Goal: Task Accomplishment & Management: Use online tool/utility

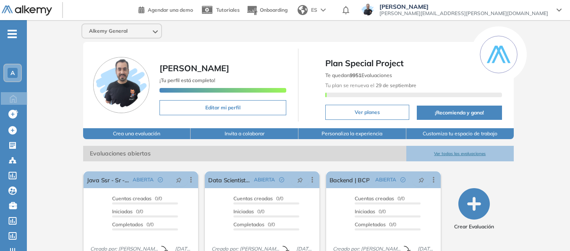
click at [12, 30] on span "-" at bounding box center [12, 33] width 9 height 7
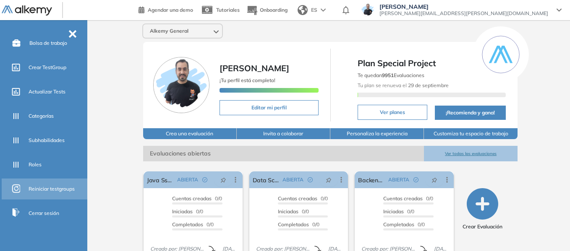
scroll to position [239, 0]
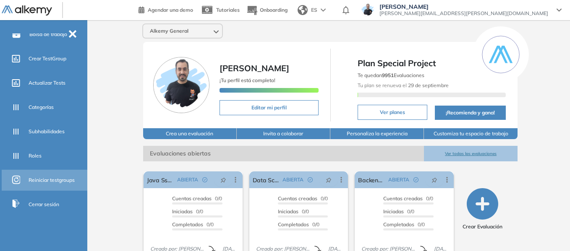
click at [38, 175] on div "Reiniciar testgroups" at bounding box center [57, 180] width 57 height 14
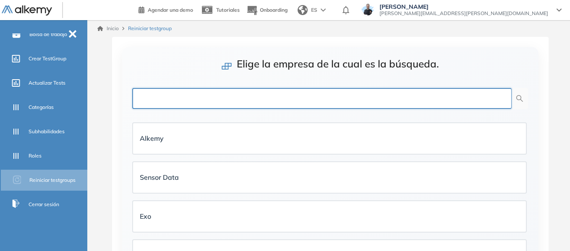
click at [313, 96] on input "text" at bounding box center [321, 98] width 379 height 21
type input "****"
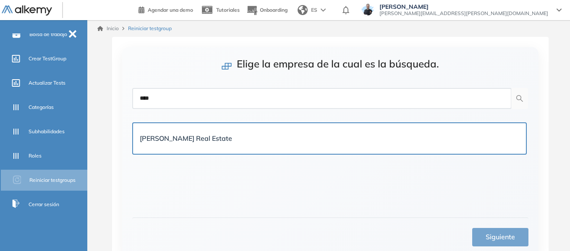
click at [264, 140] on div "Yacoub Real Estate" at bounding box center [329, 138] width 379 height 10
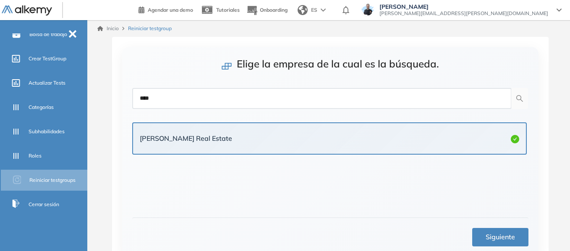
click at [516, 238] on button "Siguiente" at bounding box center [500, 237] width 56 height 18
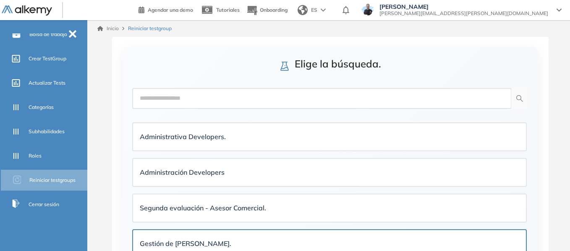
click at [221, 245] on div "Gestión de Cartera." at bounding box center [329, 244] width 379 height 10
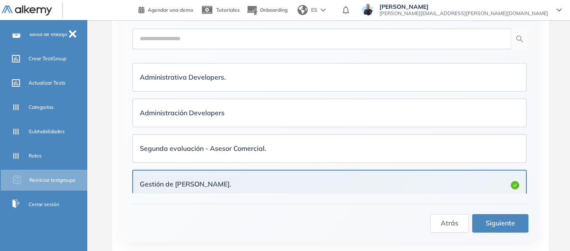
scroll to position [61, 0]
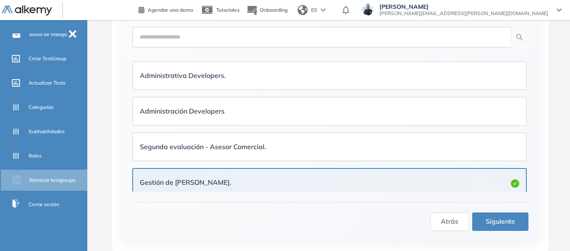
click at [507, 215] on button "Siguiente" at bounding box center [500, 222] width 56 height 18
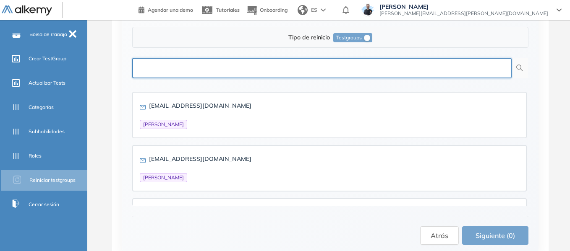
click at [347, 73] on input "text" at bounding box center [321, 68] width 379 height 21
paste input "**********"
type input "**********"
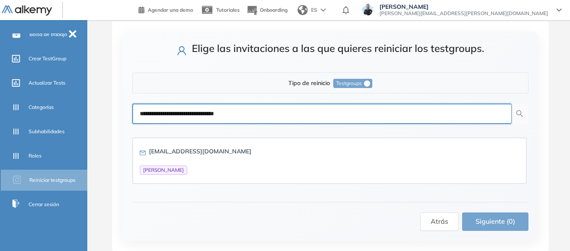
scroll to position [16, 0]
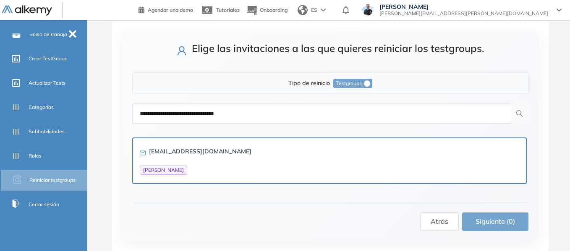
click at [243, 159] on div "gonzaloezequielfernandez3@gmail.com GONZALO FERNANDEZ" at bounding box center [196, 161] width 112 height 28
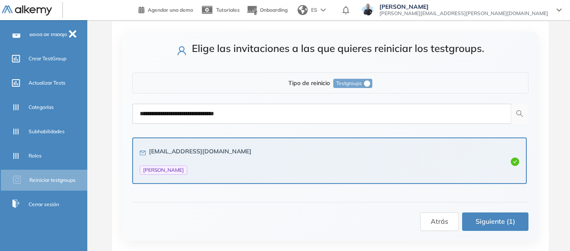
click at [497, 219] on span "Siguiente (1)" at bounding box center [494, 222] width 39 height 10
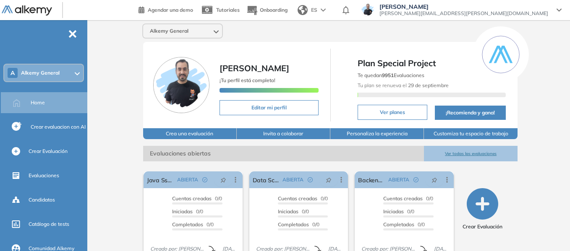
drag, startPoint x: 120, startPoint y: 69, endPoint x: 119, endPoint y: 64, distance: 4.7
click at [120, 69] on div "Alkemy General Miguel Gomez ¡Tu perfil está completo! Editar mi perfil Plan Spe…" at bounding box center [330, 205] width 479 height 371
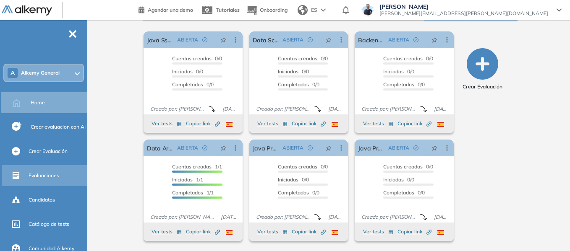
click at [47, 171] on div "Evaluaciones" at bounding box center [57, 176] width 57 height 14
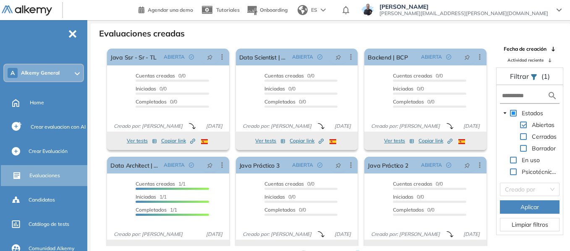
scroll to position [20, 0]
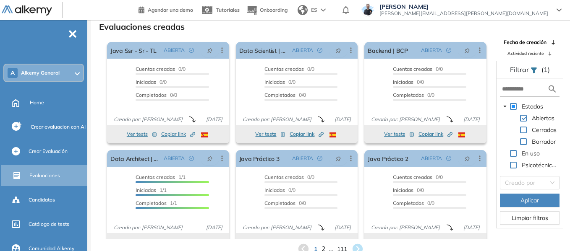
click at [322, 248] on span "2" at bounding box center [323, 250] width 4 height 10
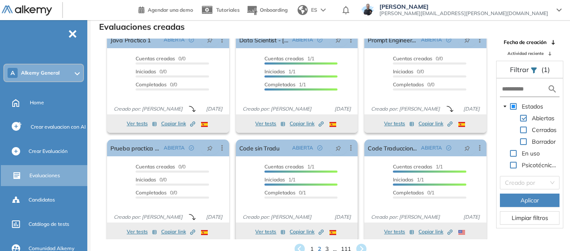
scroll to position [16, 0]
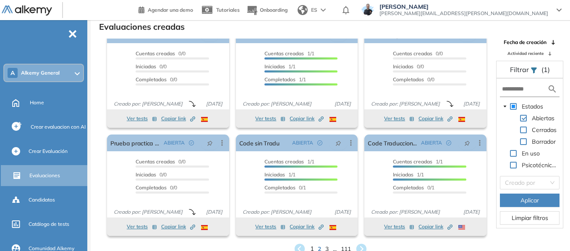
click at [311, 247] on span "1" at bounding box center [312, 250] width 4 height 10
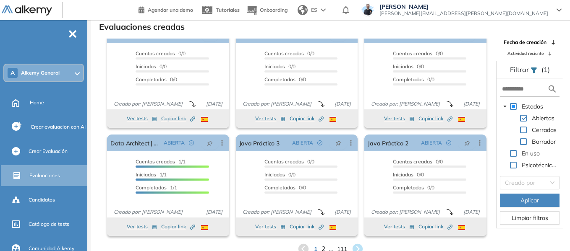
click at [324, 246] on span "2" at bounding box center [323, 250] width 4 height 10
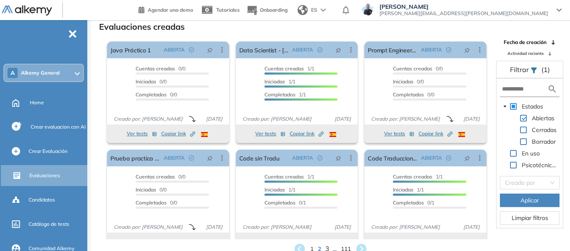
click at [328, 249] on span "3" at bounding box center [327, 250] width 4 height 10
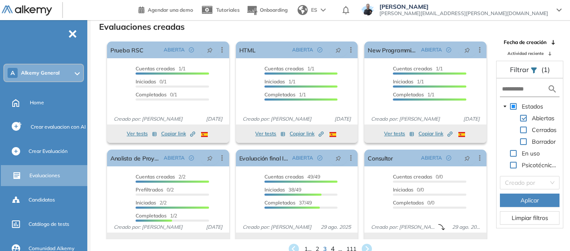
click at [332, 250] on span "4" at bounding box center [333, 250] width 4 height 10
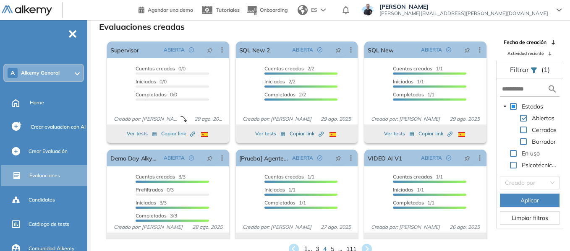
click at [305, 247] on span "1 ..." at bounding box center [308, 250] width 8 height 10
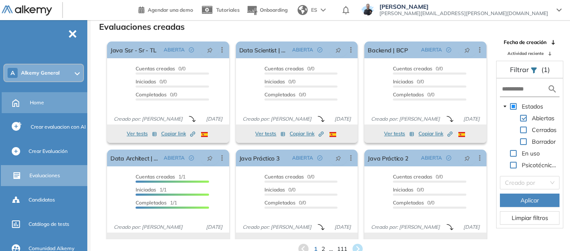
click at [42, 103] on span "Home" at bounding box center [37, 103] width 14 height 8
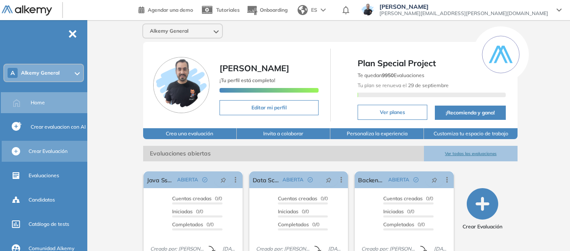
click at [55, 151] on span "Crear Evaluación" at bounding box center [48, 152] width 39 height 8
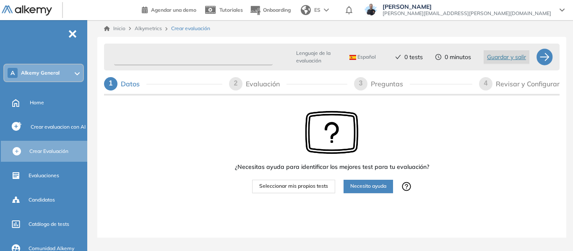
click at [150, 57] on input "text" at bounding box center [193, 57] width 159 height 16
click at [165, 53] on input "text" at bounding box center [193, 57] width 159 height 16
paste input "**********"
type input "**********"
click at [300, 186] on span "Seleccionar mis propios tests" at bounding box center [293, 187] width 69 height 8
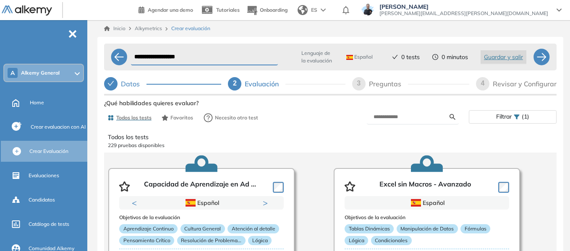
click at [416, 122] on form at bounding box center [413, 117] width 92 height 15
click at [413, 118] on input "text" at bounding box center [411, 117] width 76 height 8
click at [398, 117] on input "text" at bounding box center [411, 117] width 76 height 8
type input "***"
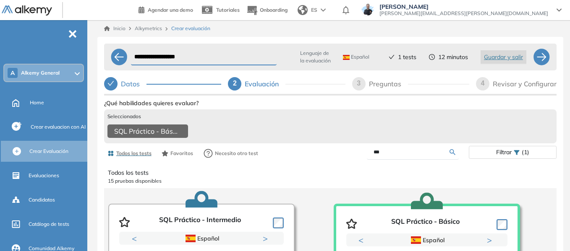
drag, startPoint x: 394, startPoint y: 158, endPoint x: 345, endPoint y: 160, distance: 50.0
click at [345, 160] on div "***" at bounding box center [399, 152] width 138 height 15
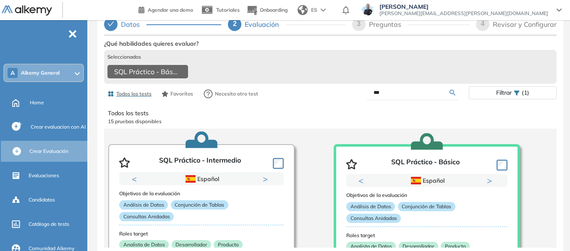
drag, startPoint x: 394, startPoint y: 90, endPoint x: 352, endPoint y: 84, distance: 43.2
click at [352, 86] on div "***" at bounding box center [399, 93] width 138 height 15
type input "*****"
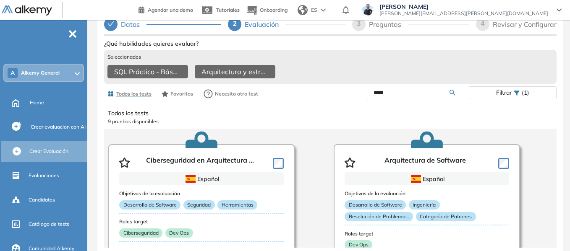
drag, startPoint x: 394, startPoint y: 90, endPoint x: 329, endPoint y: 91, distance: 65.5
click at [329, 91] on div "Todos los tests Favoritos Necesito otro test ***** Filtrar (1)" at bounding box center [330, 94] width 452 height 17
type input "******"
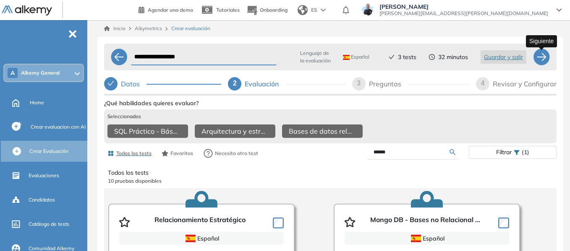
click at [546, 63] on div at bounding box center [541, 57] width 17 height 17
select select "*****"
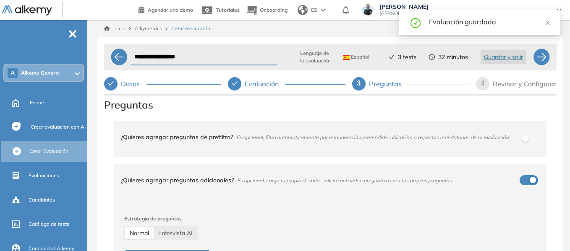
click at [103, 134] on div "**********" at bounding box center [330, 169] width 466 height 265
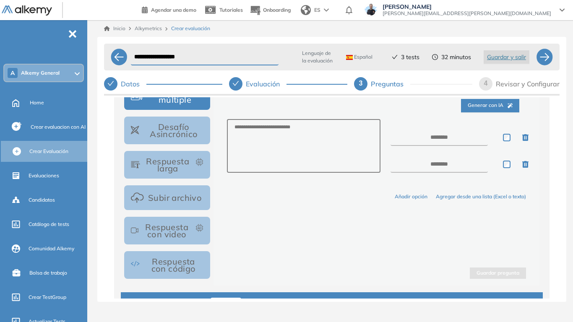
scroll to position [126, 0]
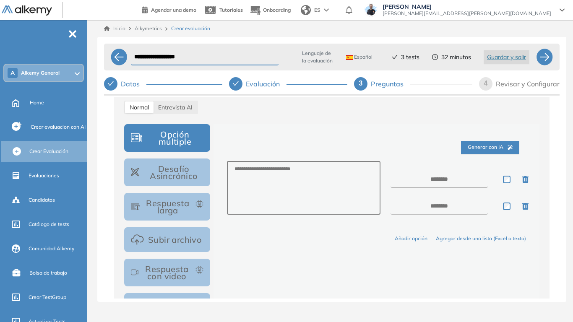
click at [171, 172] on button "Desafío Asincrónico" at bounding box center [167, 173] width 86 height 28
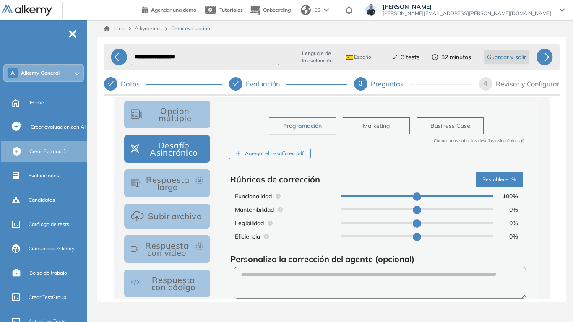
scroll to position [168, 0]
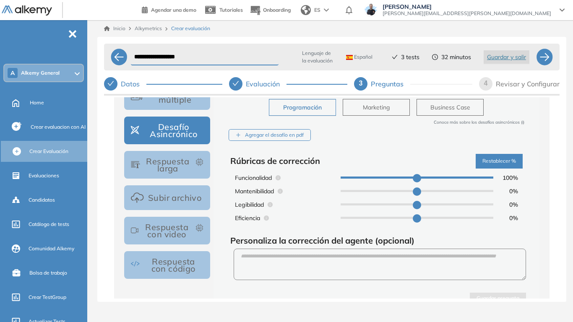
type input "**"
type input "*"
type input "**"
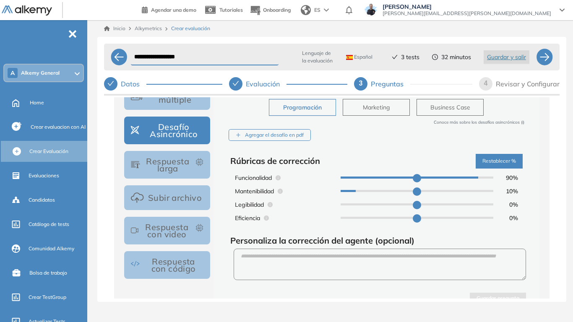
type input "**"
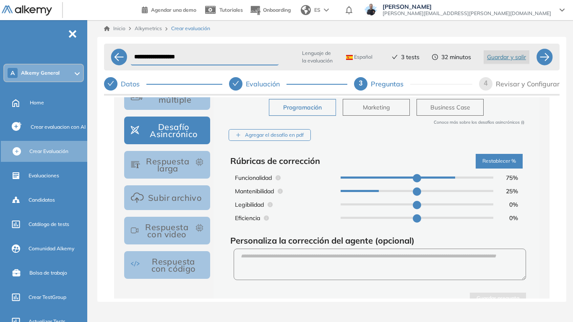
type input "**"
drag, startPoint x: 484, startPoint y: 178, endPoint x: 447, endPoint y: 173, distance: 37.6
type input "**"
click at [447, 177] on input "range" at bounding box center [417, 178] width 153 height 2
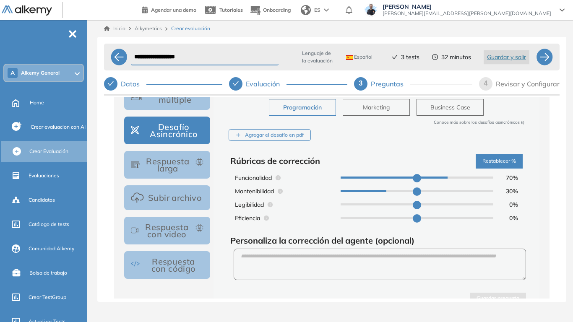
click at [175, 170] on button "Respuesta larga" at bounding box center [167, 165] width 86 height 28
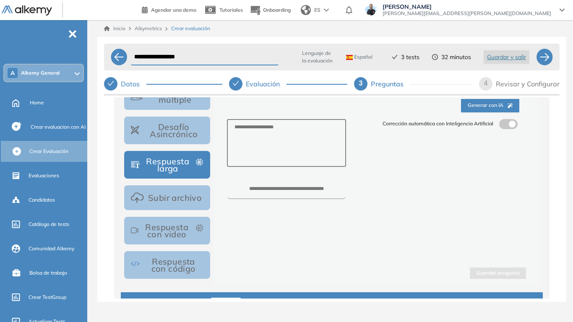
click at [179, 192] on button "Subir archivo" at bounding box center [167, 197] width 86 height 25
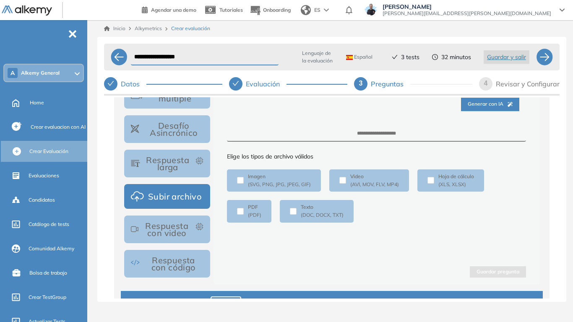
click at [167, 228] on button "Respuesta con video" at bounding box center [167, 230] width 86 height 28
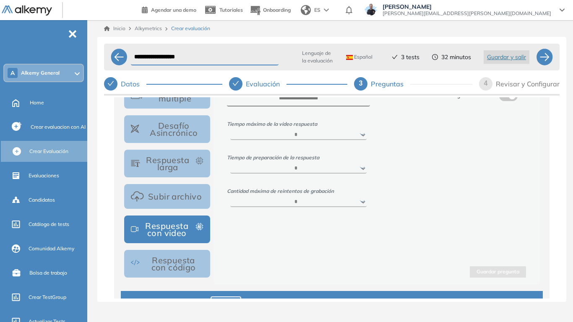
click at [178, 251] on button "Respuesta con código" at bounding box center [167, 264] width 86 height 28
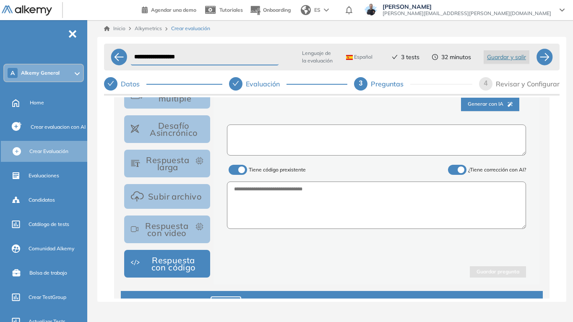
click at [272, 137] on textarea at bounding box center [376, 140] width 299 height 31
click at [235, 169] on span at bounding box center [232, 168] width 7 height 7
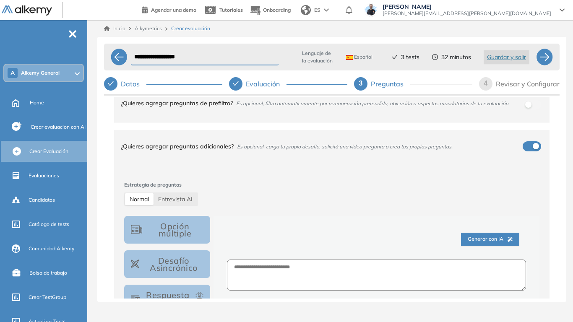
scroll to position [84, 0]
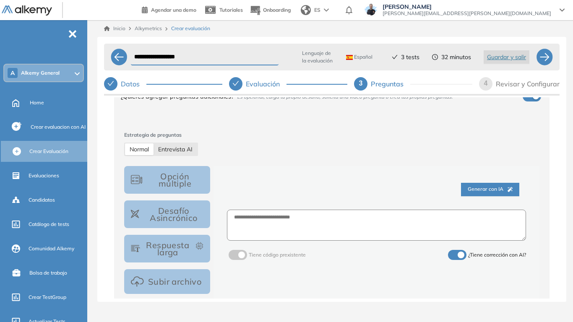
click at [192, 153] on span "Entrevista AI" at bounding box center [175, 150] width 34 height 8
select select "***"
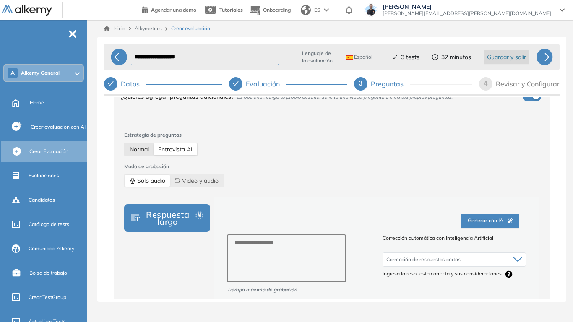
click at [148, 153] on span "Normal" at bounding box center [139, 150] width 19 height 8
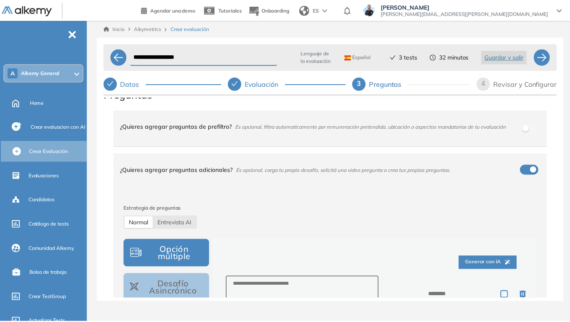
scroll to position [0, 0]
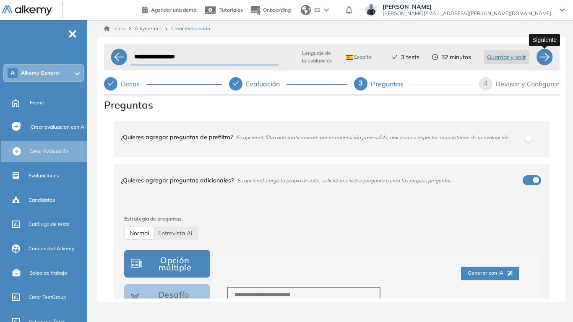
click at [548, 62] on div at bounding box center [544, 57] width 17 height 17
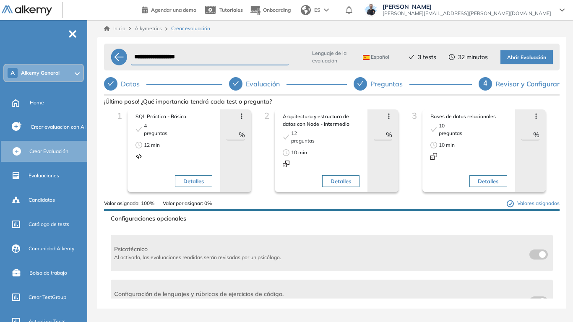
click at [526, 58] on span "Abrir Evaluación" at bounding box center [526, 58] width 39 height 8
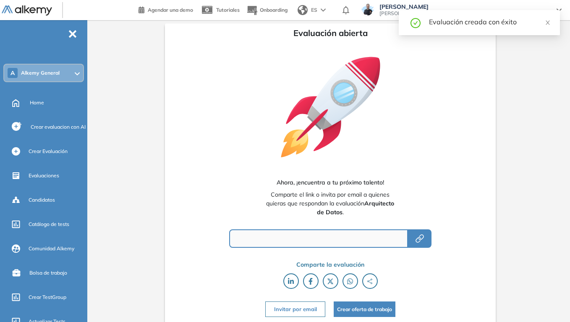
type input "**********"
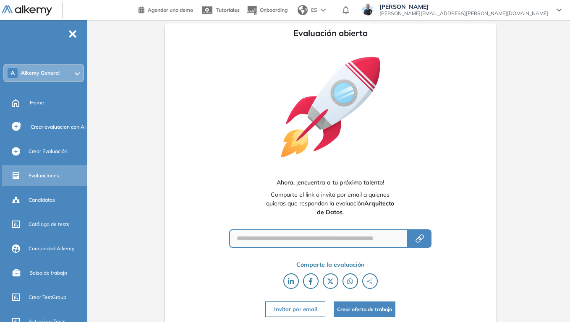
click at [51, 176] on span "Evaluaciones" at bounding box center [44, 176] width 31 height 8
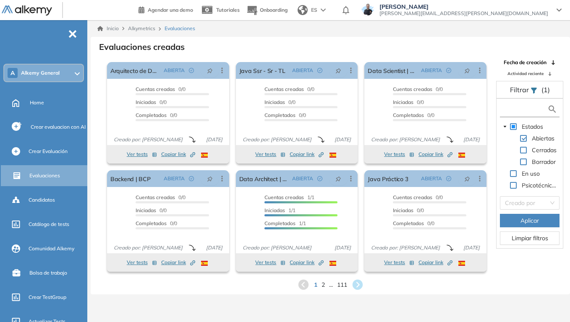
click at [516, 108] on input "text" at bounding box center [524, 109] width 45 height 9
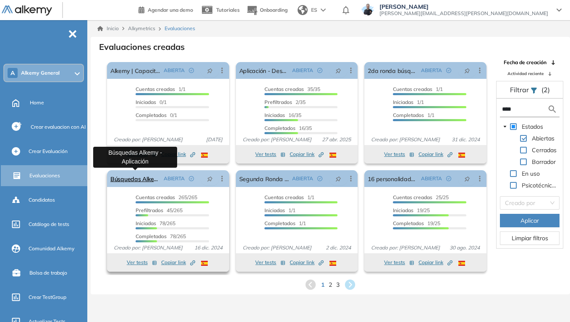
type input "****"
click at [131, 181] on link "Búsquedas Alkemy - Aplicación" at bounding box center [135, 178] width 50 height 17
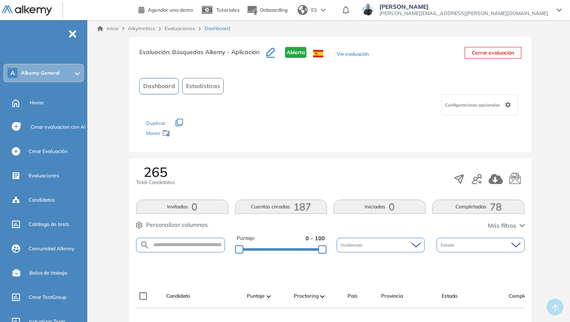
click at [479, 208] on button "Completadas 78" at bounding box center [478, 207] width 92 height 14
click at [205, 87] on span "Estadísticas" at bounding box center [203, 86] width 34 height 9
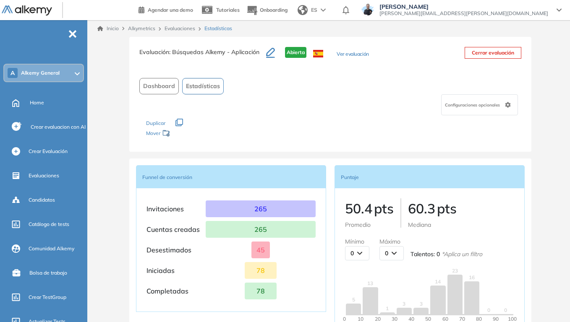
drag, startPoint x: 167, startPoint y: 87, endPoint x: 136, endPoint y: 85, distance: 31.1
click at [167, 87] on span "Dashboard" at bounding box center [159, 86] width 32 height 9
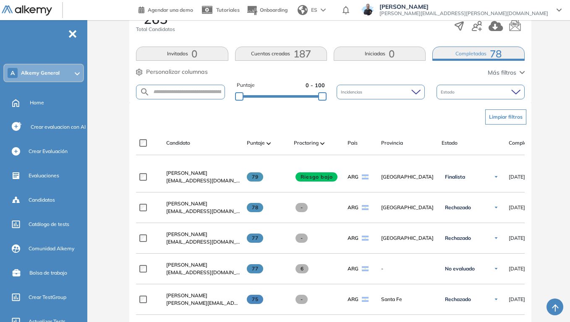
scroll to position [168, 0]
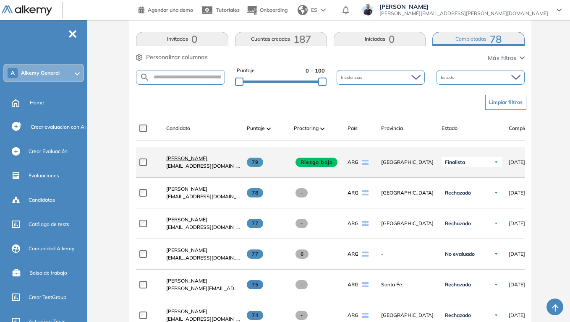
click at [192, 162] on span "Stefano Trento" at bounding box center [186, 158] width 41 height 6
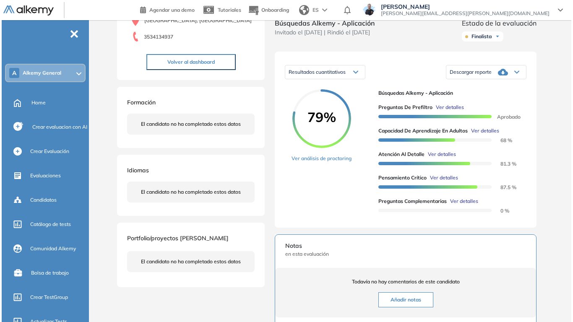
scroll to position [84, 0]
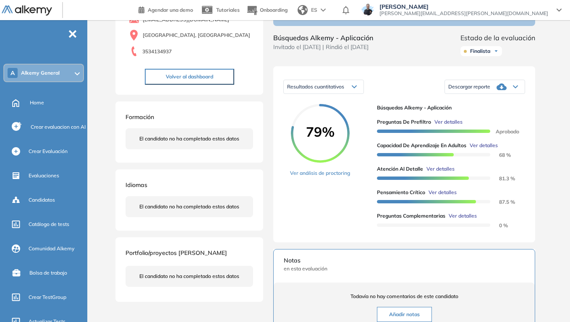
click at [481, 149] on span "Ver detalles" at bounding box center [484, 146] width 28 height 8
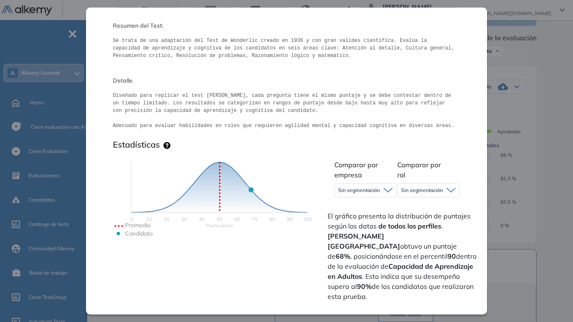
scroll to position [126, 0]
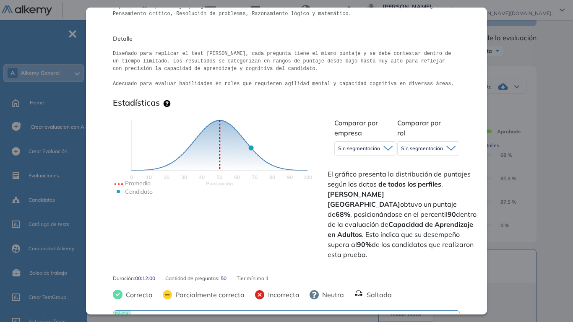
click at [390, 148] on icon at bounding box center [388, 148] width 8 height 4
click at [371, 119] on span "Comparar por empresa" at bounding box center [356, 128] width 44 height 18
drag, startPoint x: 417, startPoint y: 195, endPoint x: 430, endPoint y: 195, distance: 13.0
click at [350, 210] on strong "68%" at bounding box center [343, 214] width 15 height 8
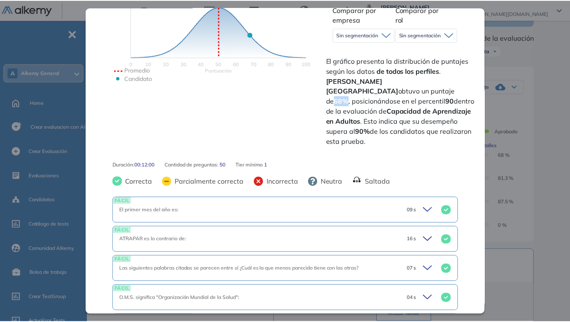
scroll to position [252, 0]
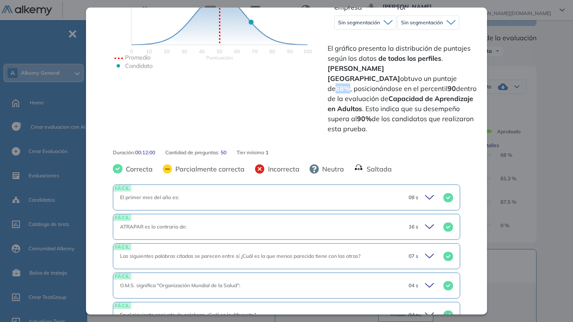
click at [543, 93] on div "Capacidad de Aprendizaje en Adultos Capacidad de Pensamiento Integrador Idiomas…" at bounding box center [332, 198] width 436 height 491
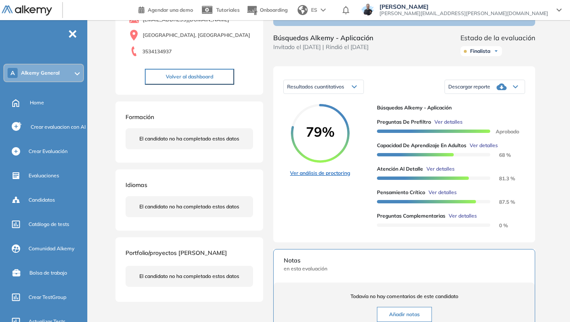
click at [342, 177] on link "Ver análisis de proctoring" at bounding box center [320, 174] width 60 height 8
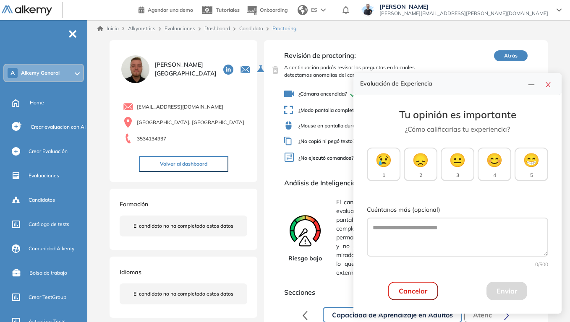
drag, startPoint x: 551, startPoint y: 84, endPoint x: 545, endPoint y: 75, distance: 10.7
click at [551, 84] on button "button" at bounding box center [547, 84] width 13 height 12
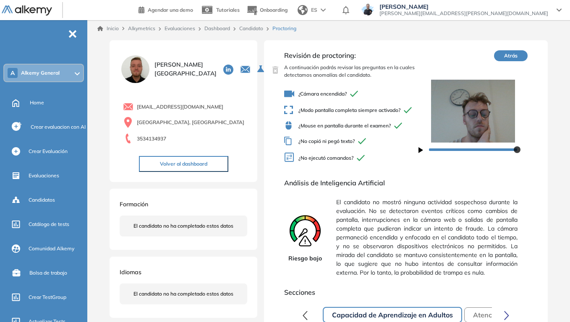
click at [255, 29] on link "Candidato" at bounding box center [251, 28] width 24 height 6
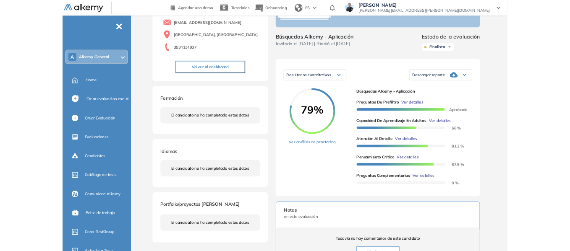
scroll to position [84, 0]
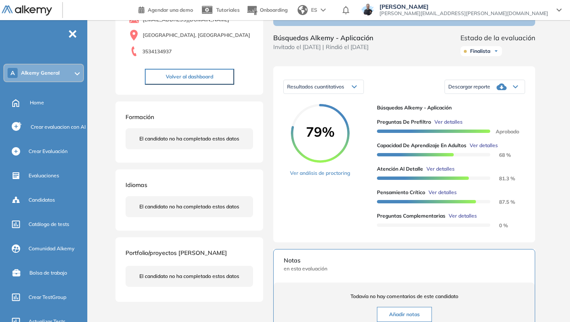
click at [513, 95] on div "Descargar reporte" at bounding box center [485, 86] width 80 height 17
click at [490, 106] on li "Descargar informe completo" at bounding box center [480, 102] width 62 height 8
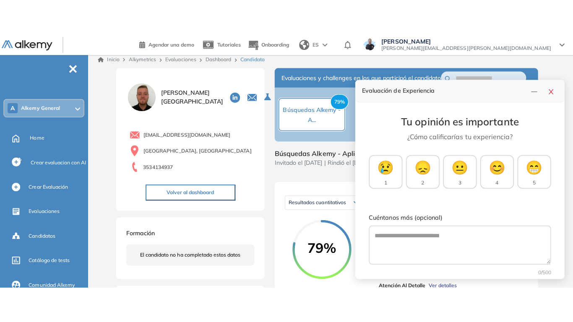
scroll to position [0, 0]
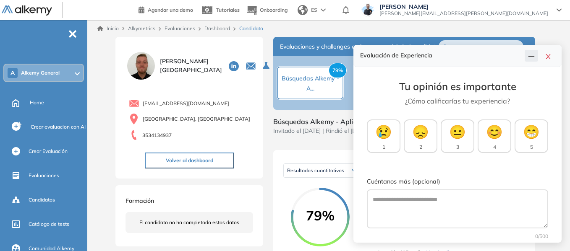
drag, startPoint x: 545, startPoint y: 55, endPoint x: 531, endPoint y: 53, distance: 13.9
click at [543, 54] on button "button" at bounding box center [547, 56] width 13 height 12
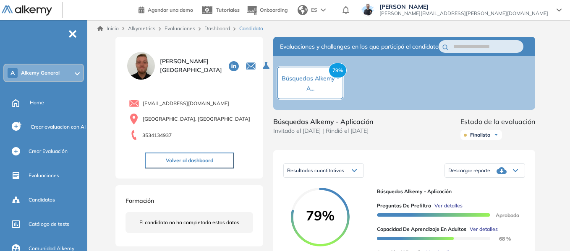
click at [114, 31] on link "Inicio" at bounding box center [107, 29] width 21 height 8
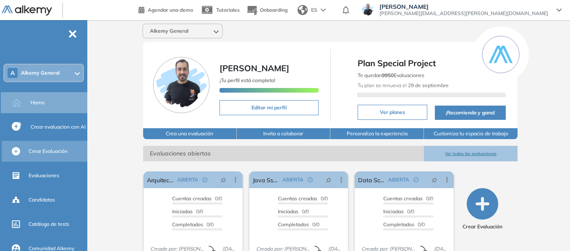
click at [54, 158] on div "Crear Evaluación" at bounding box center [57, 151] width 57 height 14
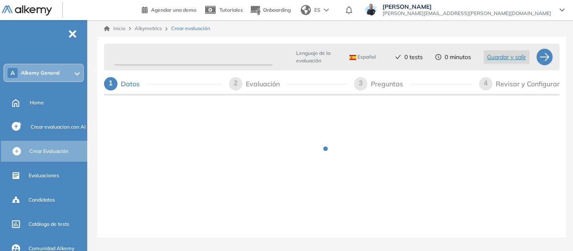
click at [178, 59] on input "text" at bounding box center [193, 57] width 159 height 16
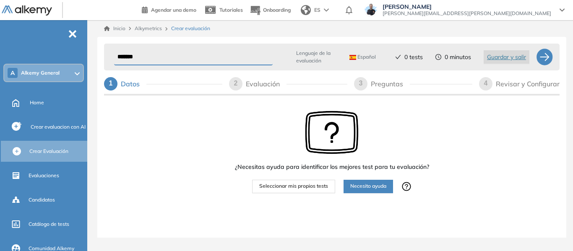
type input "*******"
click at [310, 188] on span "Seleccionar mis propios tests" at bounding box center [293, 187] width 69 height 8
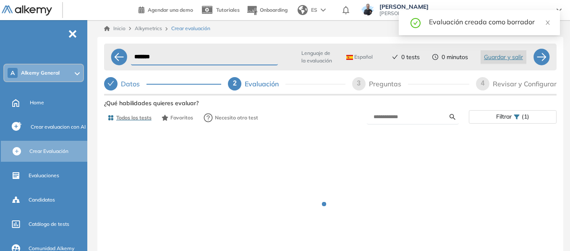
click at [382, 85] on div "Preguntas" at bounding box center [388, 83] width 39 height 13
select select "*****"
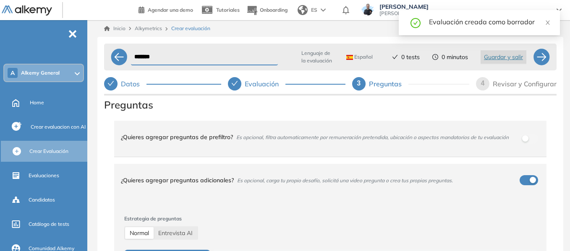
click at [98, 74] on div "******* Lenguaje de la evaluación Español Español Inglés Portugués 0 tests 0 mi…" at bounding box center [330, 169] width 466 height 265
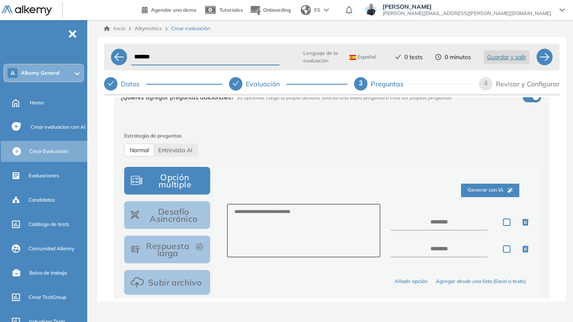
scroll to position [84, 0]
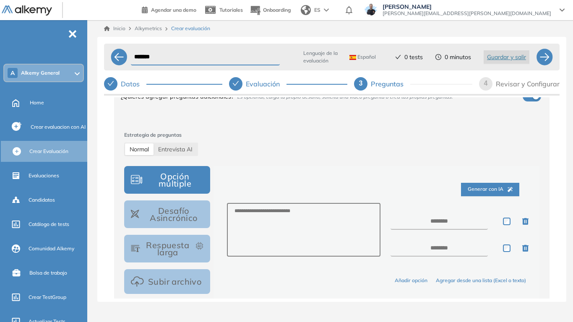
click at [147, 221] on button "Desafío Asincrónico" at bounding box center [167, 215] width 86 height 28
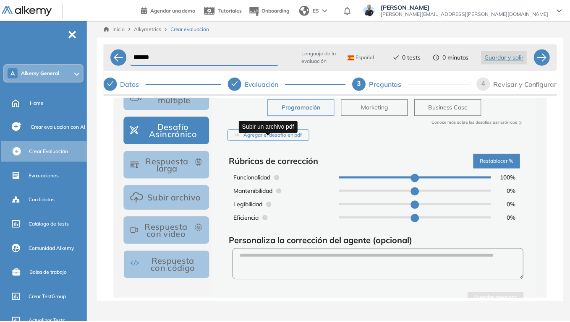
scroll to position [126, 0]
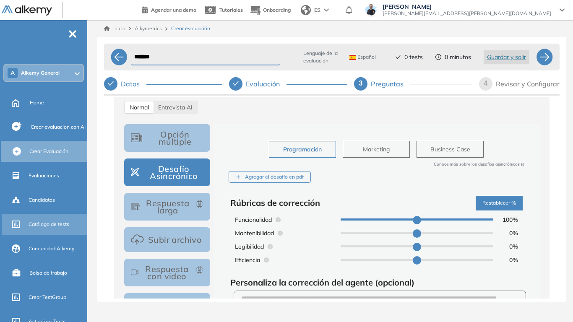
click at [59, 226] on span "Catálogo de tests" at bounding box center [49, 225] width 41 height 8
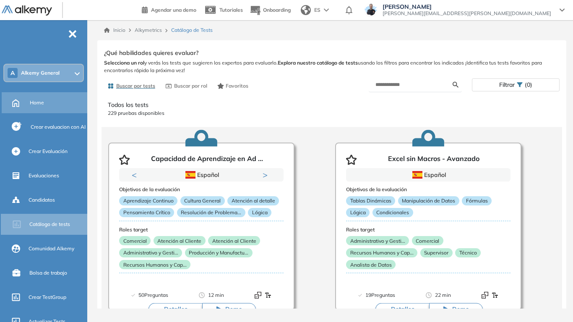
click at [39, 105] on span "Home" at bounding box center [37, 103] width 14 height 8
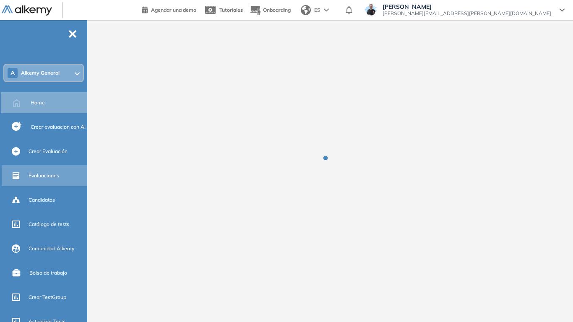
click at [50, 177] on span "Evaluaciones" at bounding box center [44, 176] width 31 height 8
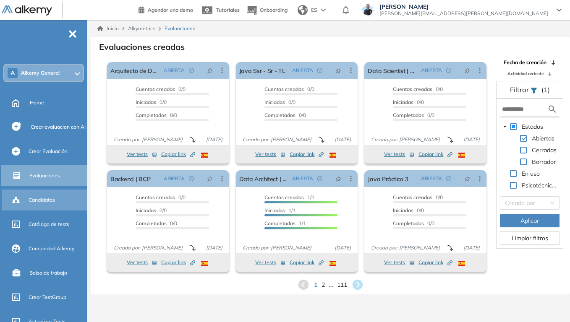
click at [39, 201] on span "Candidatos" at bounding box center [42, 200] width 26 height 8
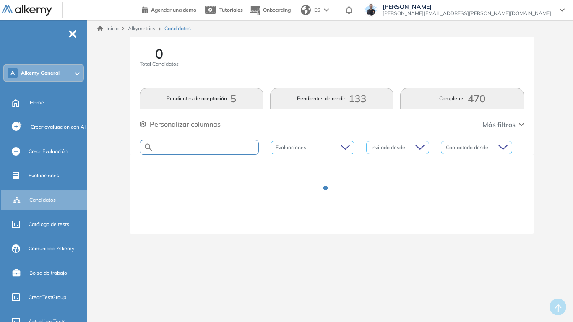
click at [180, 150] on input "text" at bounding box center [206, 147] width 105 height 6
type input "*****"
type input "*"
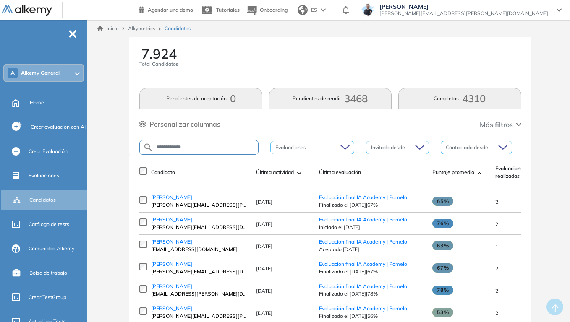
type input "**********"
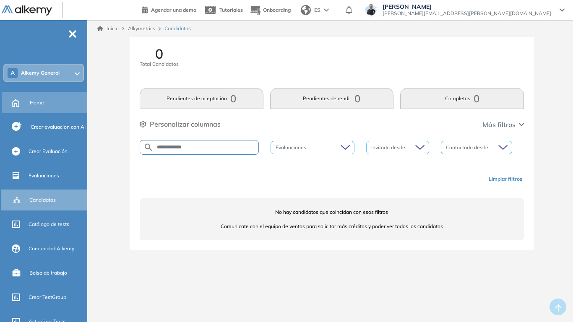
click at [37, 105] on span "Home" at bounding box center [37, 103] width 14 height 8
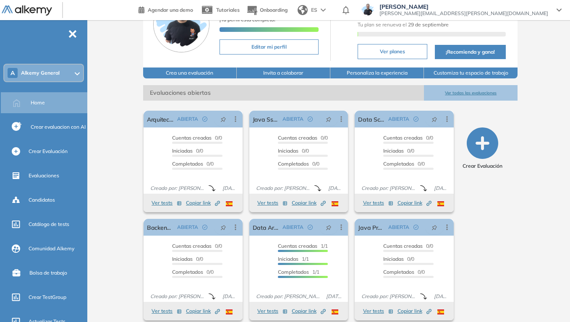
scroll to position [69, 0]
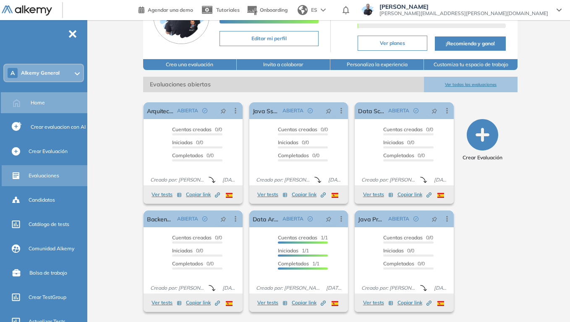
click at [42, 176] on span "Evaluaciones" at bounding box center [44, 176] width 31 height 8
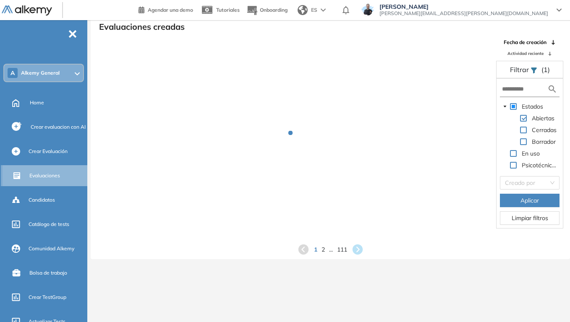
scroll to position [20, 0]
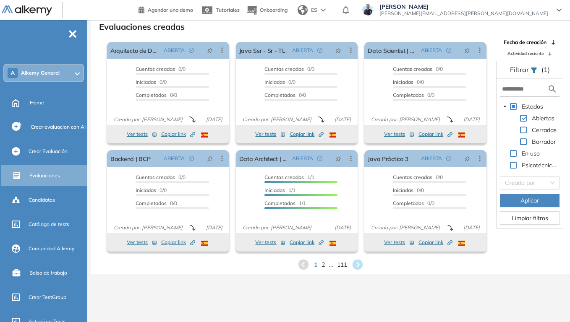
click at [320, 251] on div "1 2 ... 111" at bounding box center [330, 265] width 466 height 13
click at [322, 251] on span "2" at bounding box center [323, 265] width 4 height 10
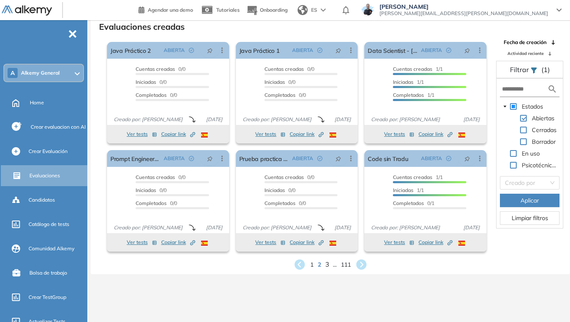
click at [327, 251] on span "3" at bounding box center [327, 265] width 4 height 10
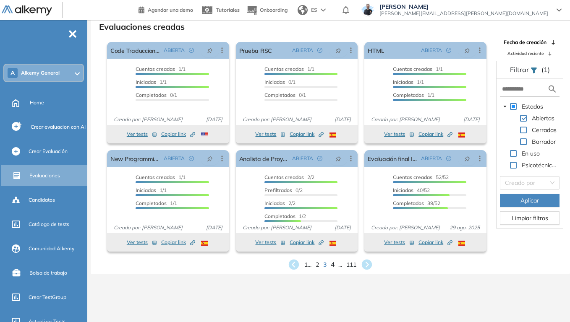
click at [334, 251] on span "4" at bounding box center [333, 265] width 4 height 10
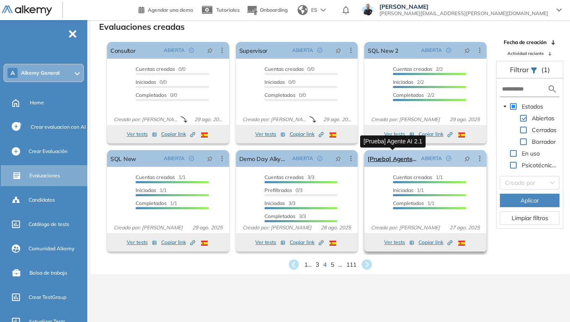
click at [389, 160] on link "[Prueba] Agente AI 2.1" at bounding box center [393, 158] width 50 height 17
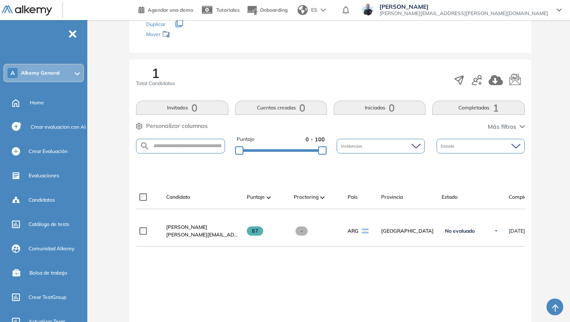
scroll to position [84, 0]
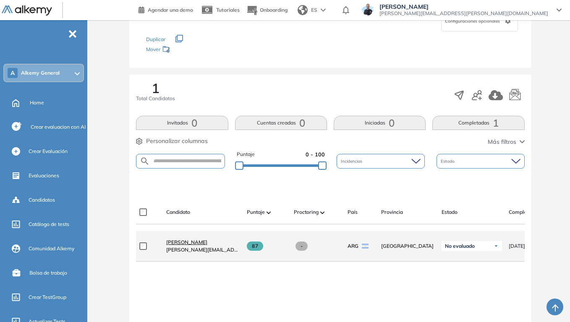
click at [187, 245] on span "Martin Micheletti" at bounding box center [186, 242] width 41 height 6
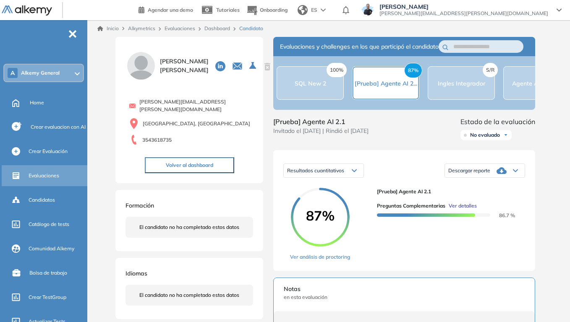
click at [49, 175] on span "Evaluaciones" at bounding box center [44, 176] width 31 height 8
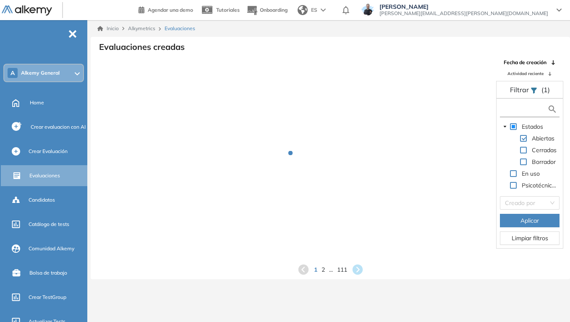
click at [520, 110] on input "text" at bounding box center [524, 109] width 45 height 9
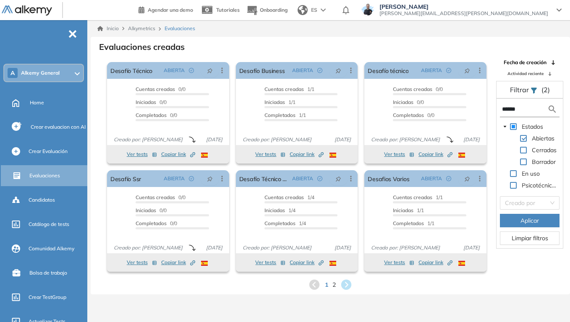
click at [520, 110] on input "******" at bounding box center [524, 109] width 45 height 9
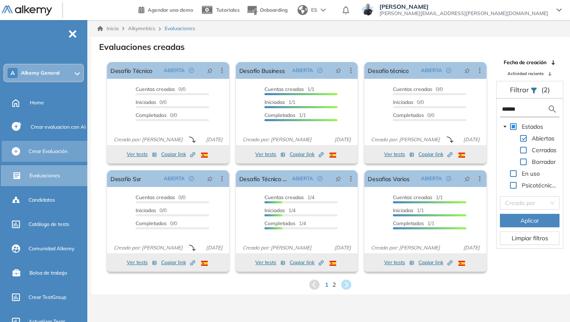
type input "******"
click at [65, 151] on span "Crear Evaluación" at bounding box center [48, 152] width 39 height 8
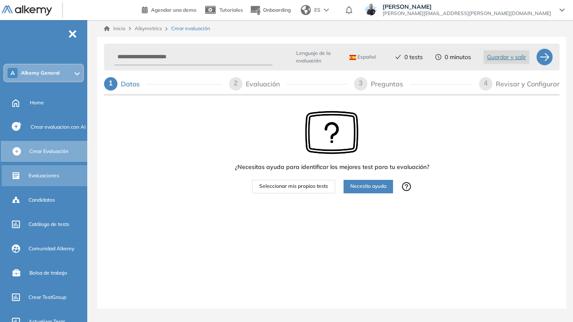
click at [44, 179] on span "Evaluaciones" at bounding box center [44, 176] width 31 height 8
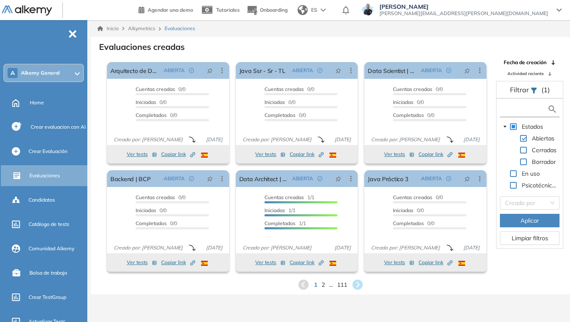
click at [519, 107] on input "text" at bounding box center [524, 109] width 45 height 9
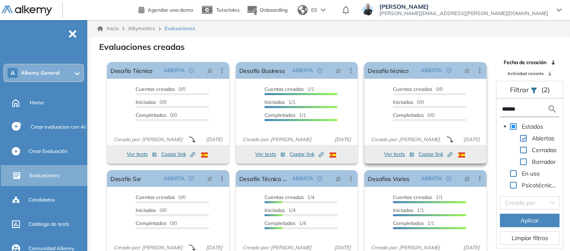
drag, startPoint x: 524, startPoint y: 110, endPoint x: 482, endPoint y: 117, distance: 42.6
click at [482, 117] on div "El proctoring será activado ¡Importante!: Los usuarios que ya realizaron la eva…" at bounding box center [330, 159] width 478 height 201
type input "*"
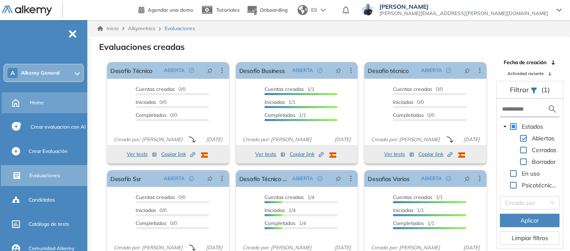
click at [31, 104] on span "Home" at bounding box center [37, 103] width 14 height 8
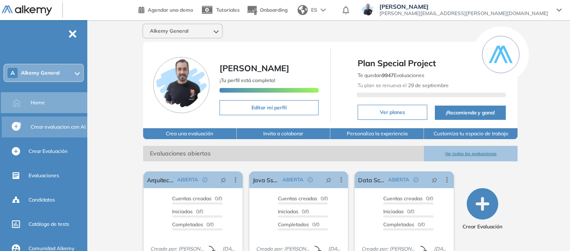
click at [58, 128] on span "Crear evaluacion con AI" at bounding box center [58, 127] width 55 height 8
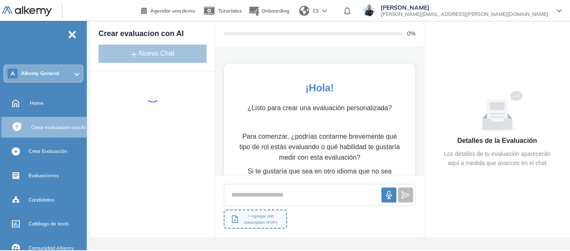
scroll to position [54, 0]
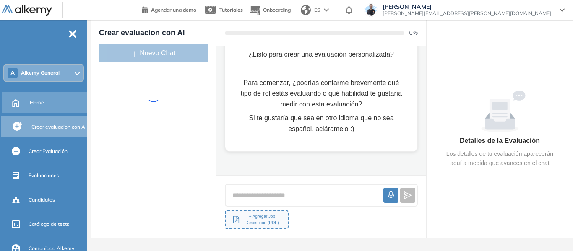
click at [37, 102] on span "Home" at bounding box center [37, 103] width 14 height 8
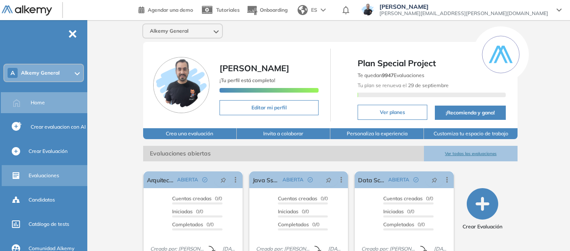
click at [55, 175] on span "Evaluaciones" at bounding box center [44, 176] width 31 height 8
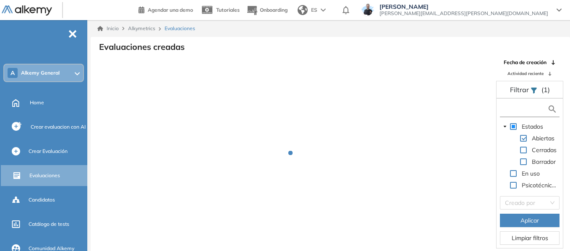
click at [514, 111] on input "text" at bounding box center [524, 109] width 45 height 9
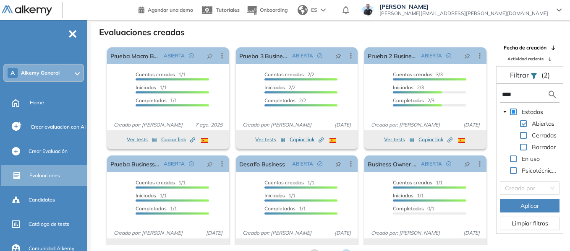
scroll to position [20, 0]
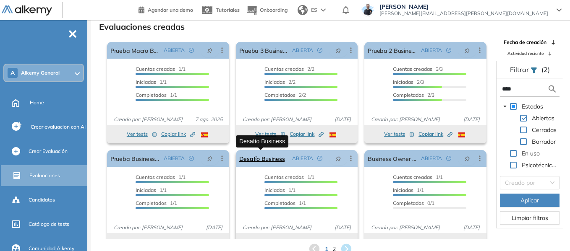
type input "****"
click at [271, 158] on link "Desafío Business" at bounding box center [262, 158] width 46 height 17
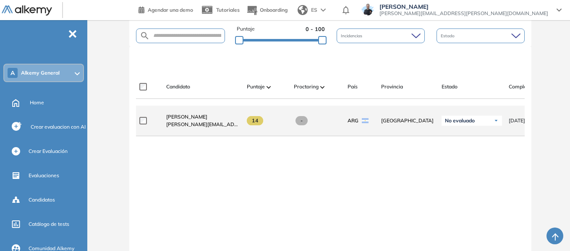
scroll to position [210, 0]
click at [221, 120] on link "[PERSON_NAME] [PERSON_NAME]" at bounding box center [203, 117] width 74 height 8
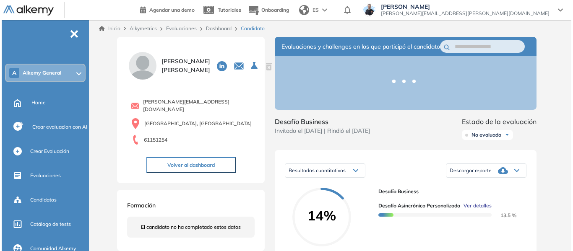
scroll to position [126, 0]
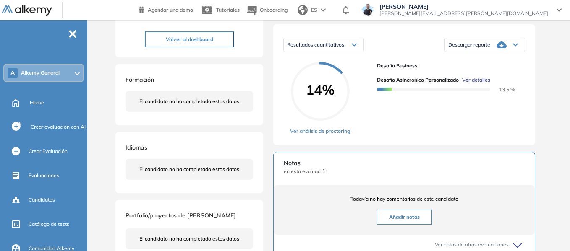
click at [474, 84] on span "Ver detalles" at bounding box center [476, 80] width 28 height 8
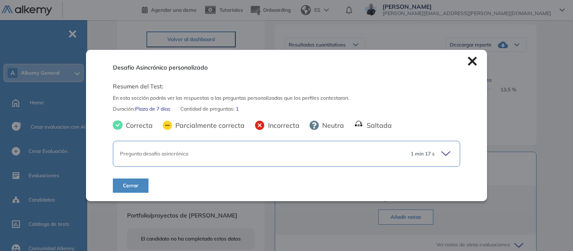
click at [447, 156] on icon at bounding box center [447, 154] width 12 height 12
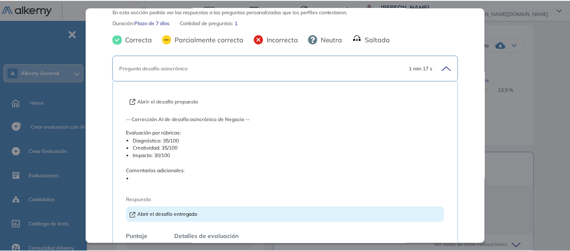
scroll to position [0, 0]
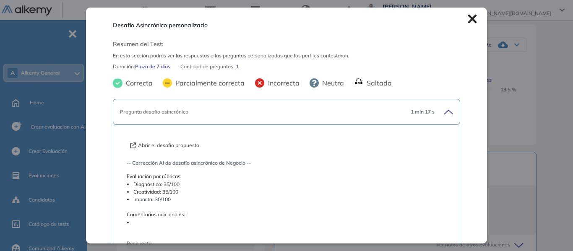
drag, startPoint x: 469, startPoint y: 19, endPoint x: 0, endPoint y: 118, distance: 479.5
click at [469, 19] on icon at bounding box center [472, 18] width 9 height 9
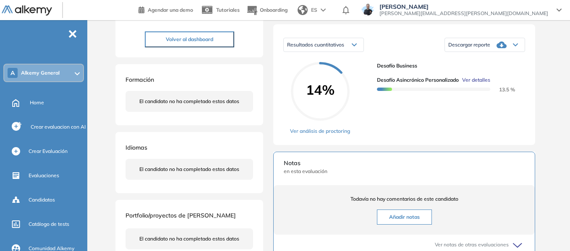
click at [78, 72] on icon at bounding box center [77, 73] width 5 height 3
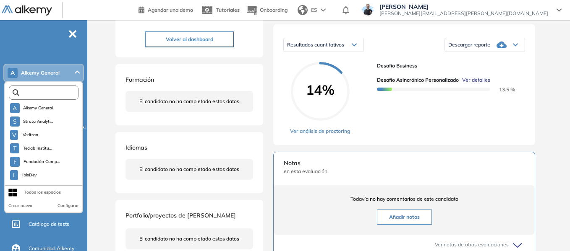
click at [50, 94] on input "text" at bounding box center [45, 93] width 52 height 6
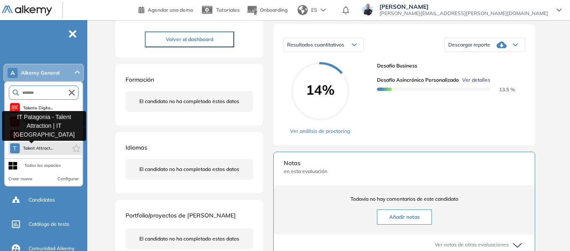
type input "*******"
click at [46, 149] on span "Talent Attract..." at bounding box center [38, 148] width 30 height 7
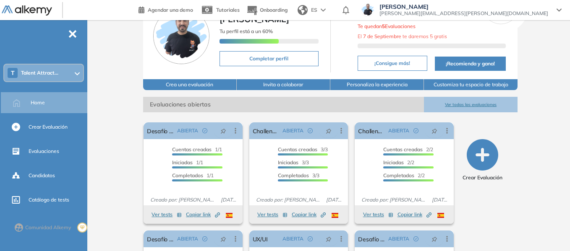
scroll to position [84, 0]
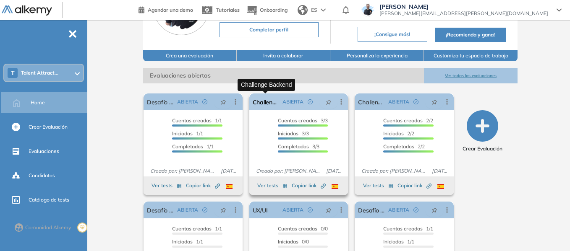
click at [267, 104] on link "Challenge Backend" at bounding box center [266, 102] width 27 height 17
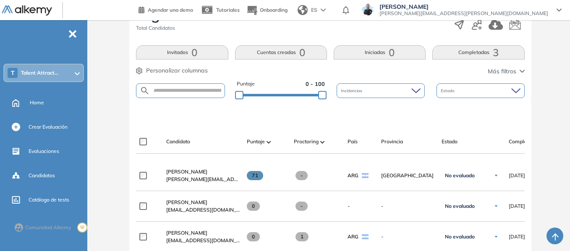
scroll to position [168, 0]
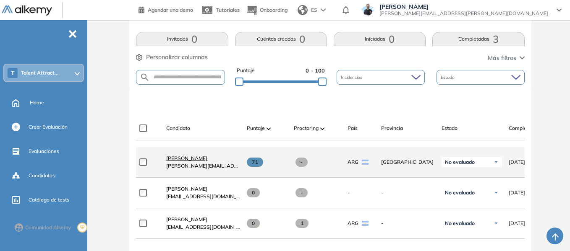
click at [181, 160] on span "Farid Ale Ali" at bounding box center [186, 158] width 41 height 6
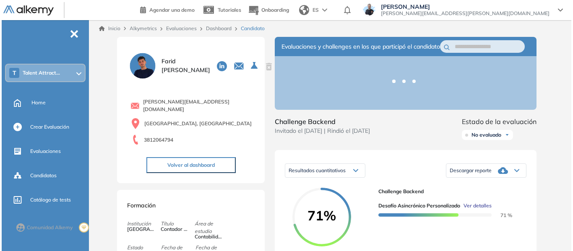
scroll to position [84, 0]
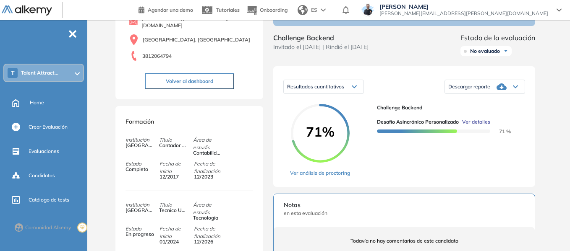
click at [485, 126] on span "Ver detalles" at bounding box center [476, 122] width 28 height 8
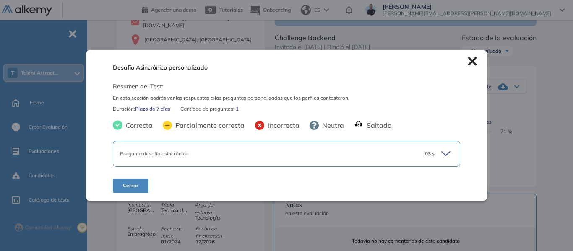
click at [449, 157] on icon at bounding box center [447, 154] width 12 height 12
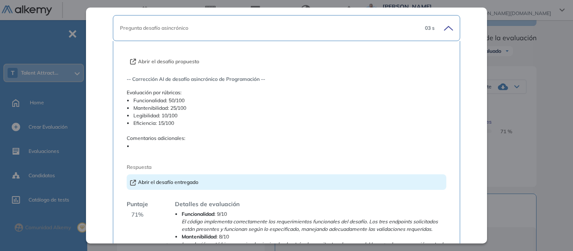
click at [180, 61] on button "Abrir el desafío propuesto" at bounding box center [164, 62] width 69 height 8
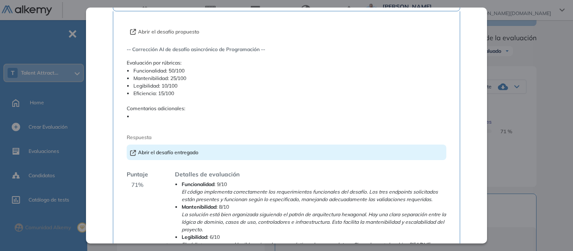
scroll to position [126, 0]
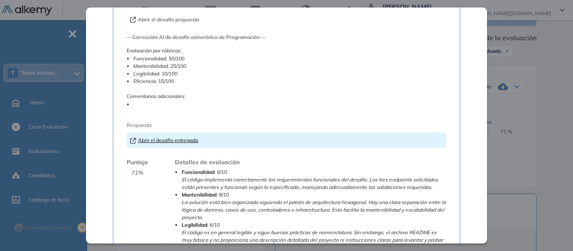
click at [180, 142] on link "Abrir el desafío entregado" at bounding box center [164, 140] width 68 height 6
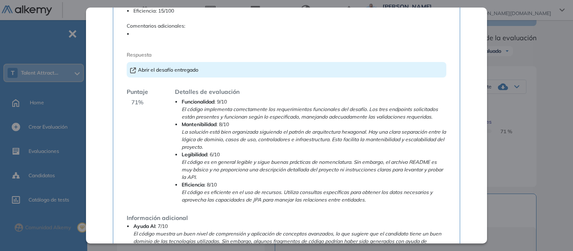
scroll to position [210, 0]
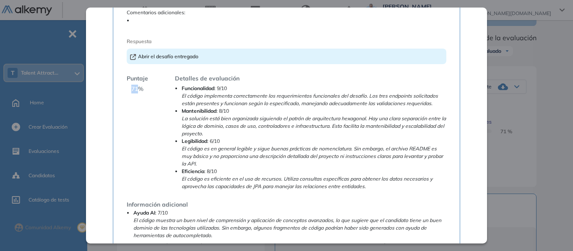
drag, startPoint x: 129, startPoint y: 90, endPoint x: 137, endPoint y: 91, distance: 8.0
click at [137, 91] on div "Puntaje 71 %" at bounding box center [137, 132] width 21 height 116
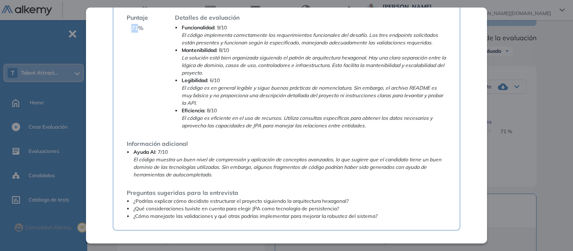
scroll to position [252, 0]
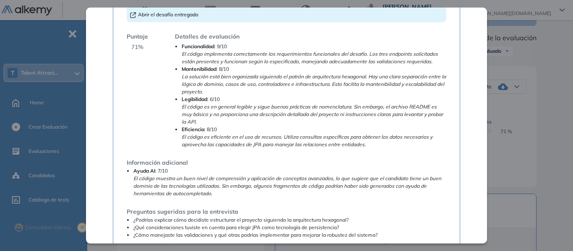
click at [162, 85] on div "Puntaje 71 % Detalles de evaluación Funcionalidad : 9/10 El código implementa c…" at bounding box center [287, 90] width 320 height 116
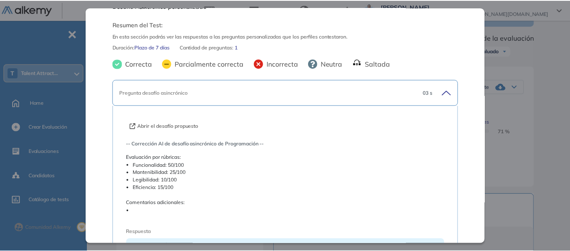
scroll to position [0, 0]
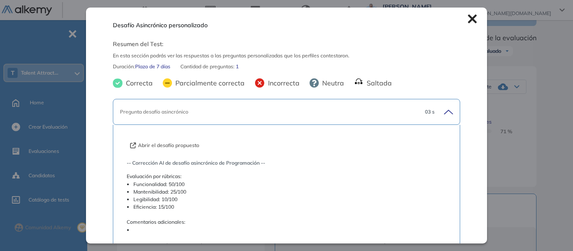
click at [468, 20] on icon at bounding box center [472, 19] width 9 height 9
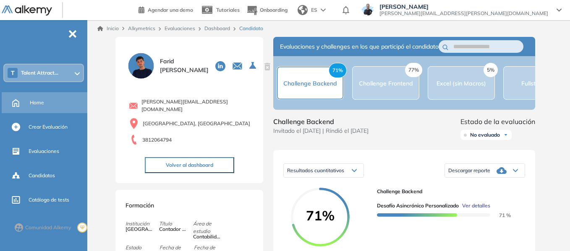
click at [44, 102] on span "Home" at bounding box center [37, 103] width 14 height 8
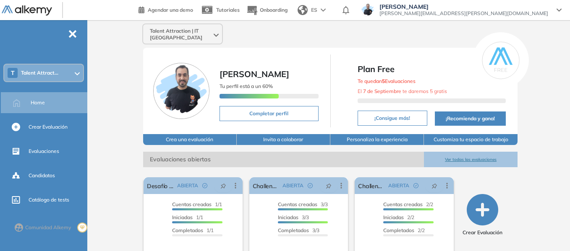
click at [48, 75] on span "Talent Attract..." at bounding box center [39, 73] width 37 height 7
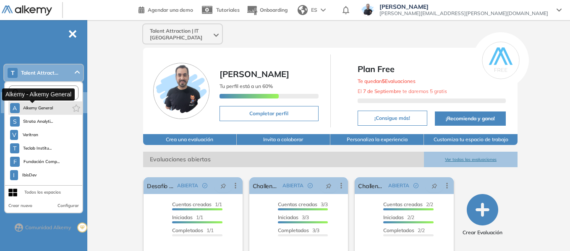
click at [37, 111] on span "Alkemy General" at bounding box center [38, 108] width 30 height 7
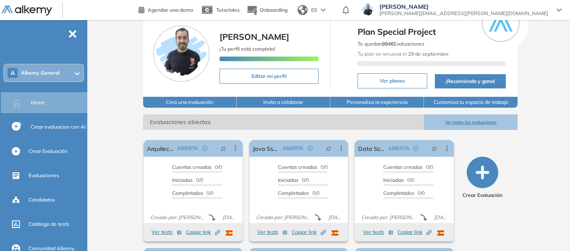
scroll to position [84, 0]
